Goal: Check status: Check status

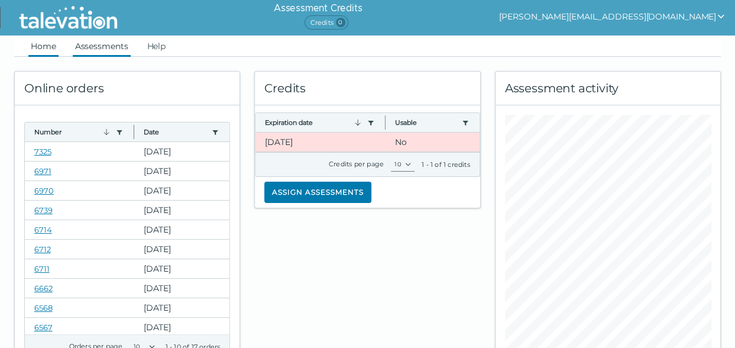
click at [124, 41] on link "Assessments" at bounding box center [102, 45] width 58 height 21
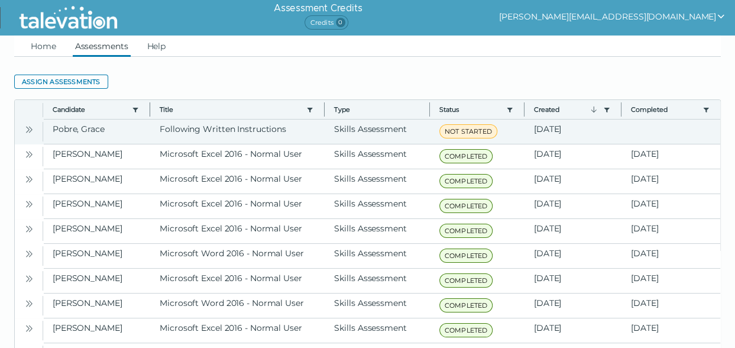
click at [33, 129] on icon "Open" at bounding box center [28, 129] width 9 height 9
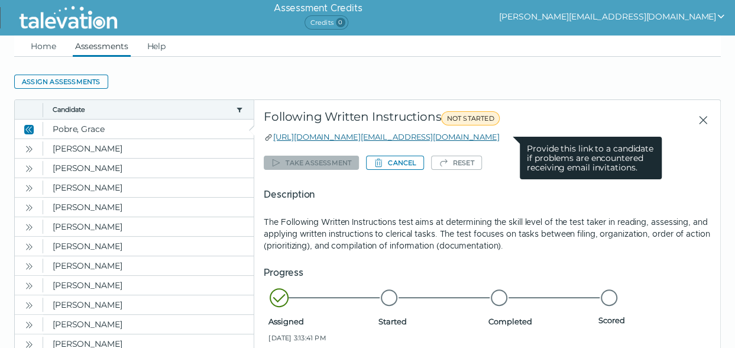
click at [413, 137] on link "[URL][DOMAIN_NAME][EMAIL_ADDRESS][DOMAIN_NAME]" at bounding box center [386, 136] width 226 height 9
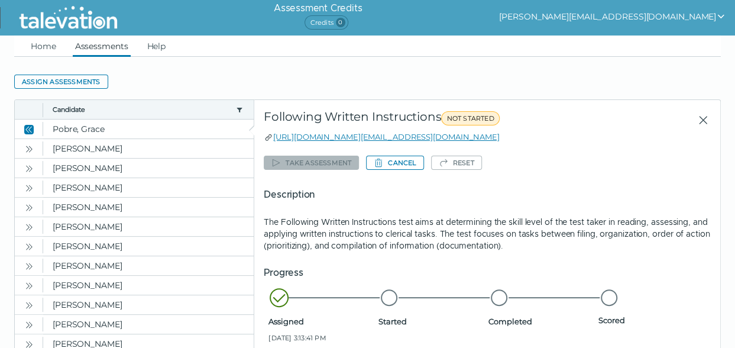
click at [652, 18] on button "[PERSON_NAME][EMAIL_ADDRESS][DOMAIN_NAME]" at bounding box center [612, 16] width 226 height 14
click at [604, 46] on div "Sign out" at bounding box center [570, 40] width 70 height 14
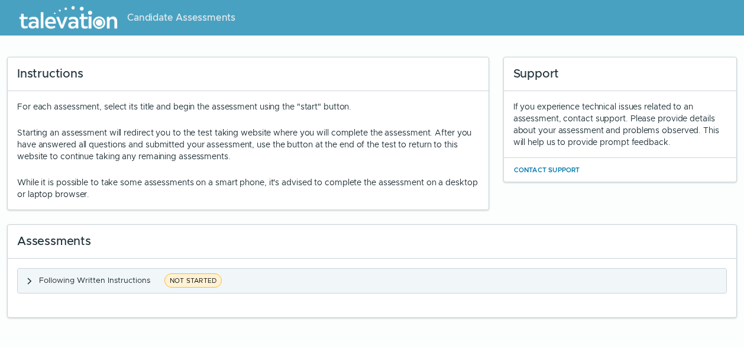
click at [31, 276] on icon "button" at bounding box center [29, 280] width 9 height 9
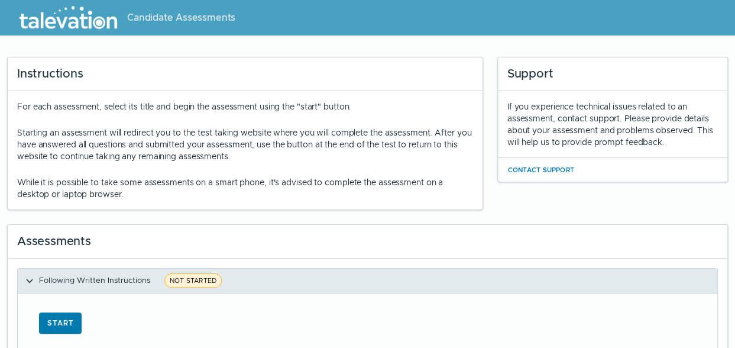
scroll to position [35, 0]
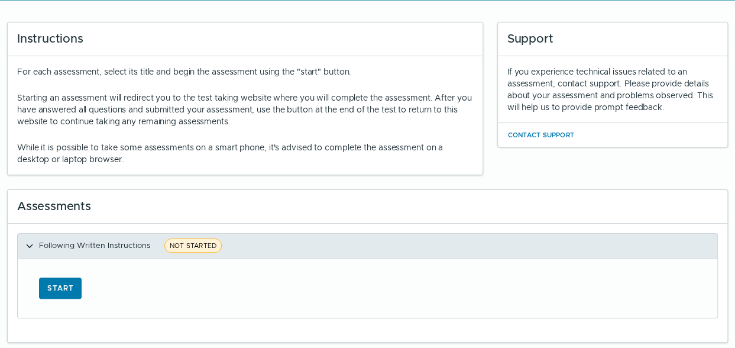
click at [31, 241] on icon "button" at bounding box center [29, 245] width 9 height 9
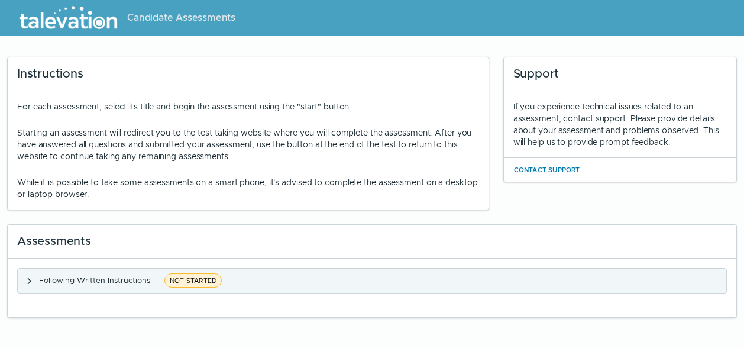
click at [95, 284] on clr-accordion-title "Following Written Instructions NOT STARTED" at bounding box center [132, 280] width 186 height 15
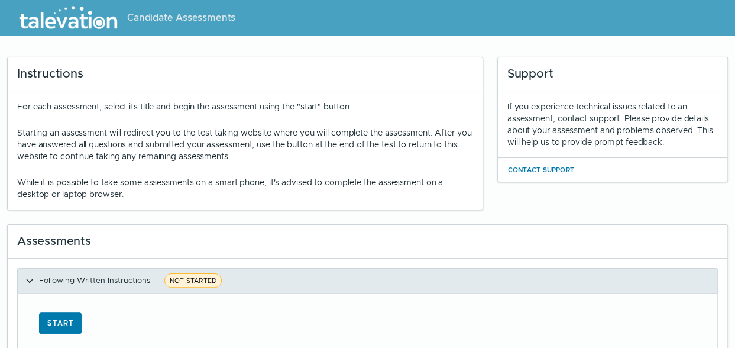
scroll to position [35, 0]
